Goal: Find specific page/section: Find specific page/section

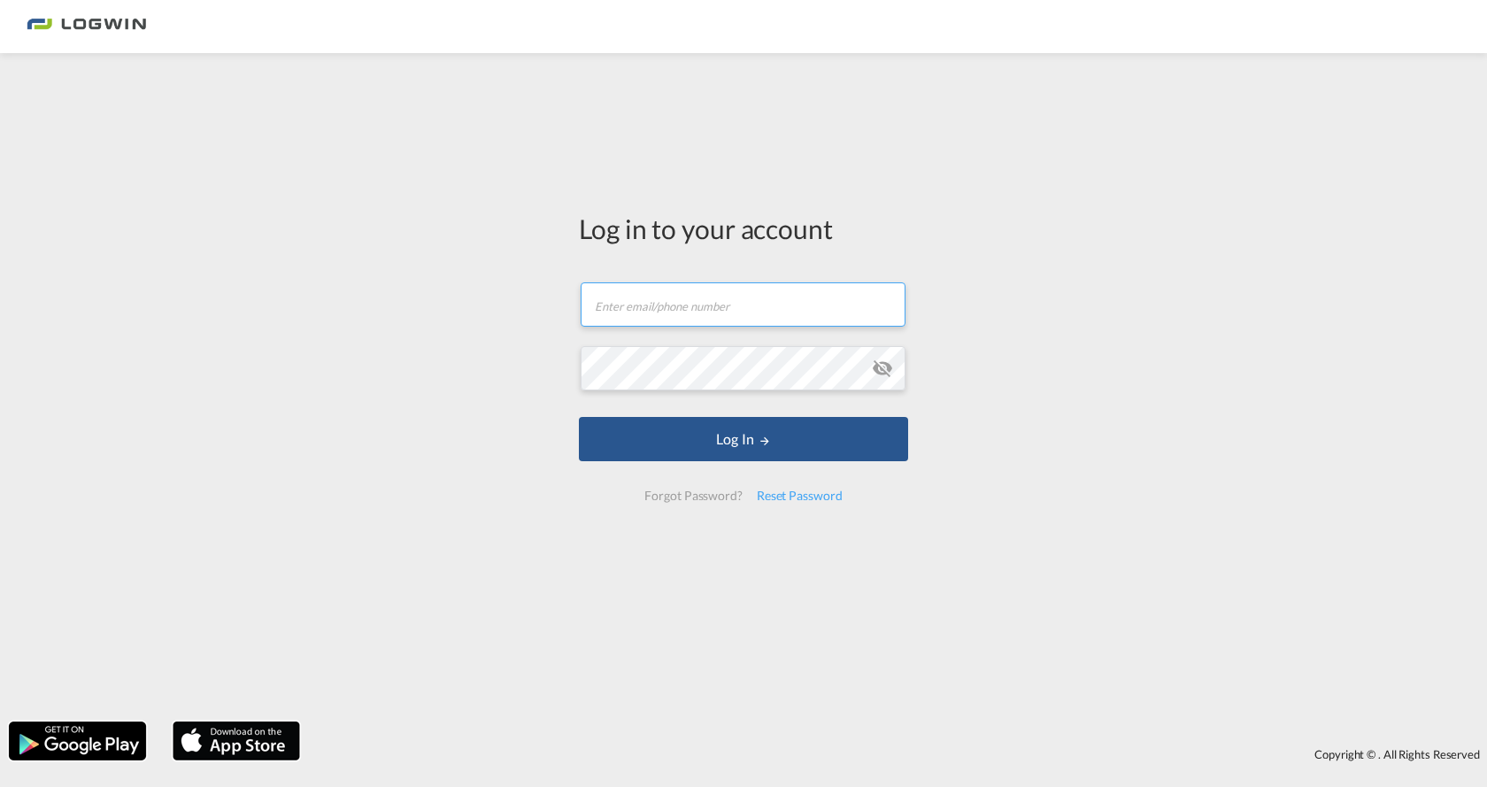
click at [651, 313] on input "text" at bounding box center [743, 304] width 325 height 44
type input "rike.rudnik@logwin-logistics.com"
click at [579, 417] on button "Log In" at bounding box center [743, 439] width 329 height 44
